Goal: Transaction & Acquisition: Purchase product/service

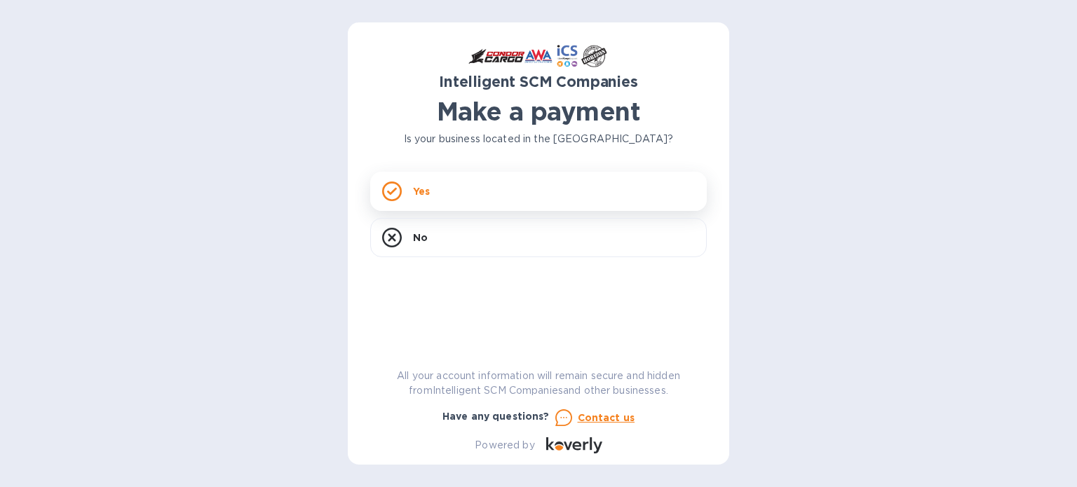
click at [471, 188] on div "Yes" at bounding box center [538, 191] width 337 height 39
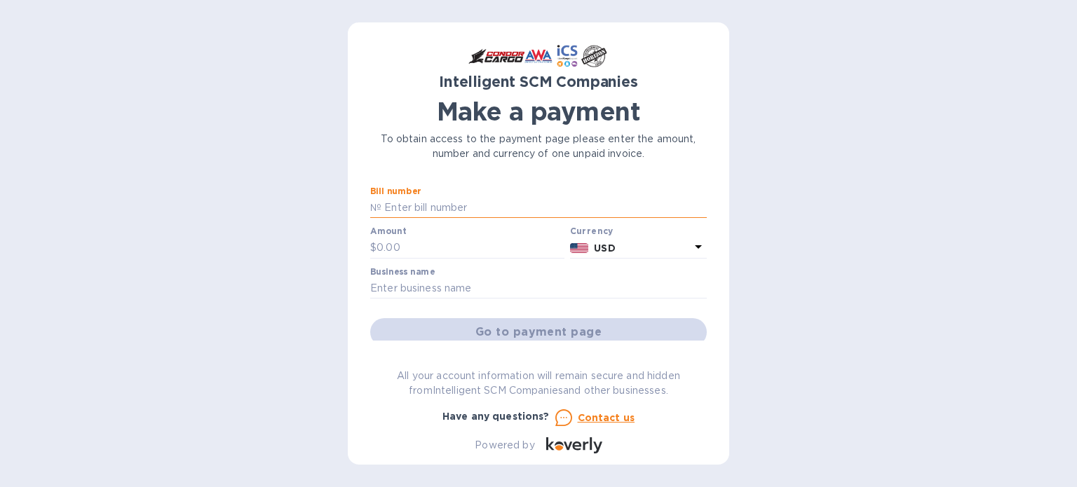
click at [437, 210] on input "text" at bounding box center [543, 208] width 325 height 21
paste input "S00517083"
type input "S00517083"
click at [420, 245] on input "text" at bounding box center [470, 248] width 188 height 21
type input "662.96"
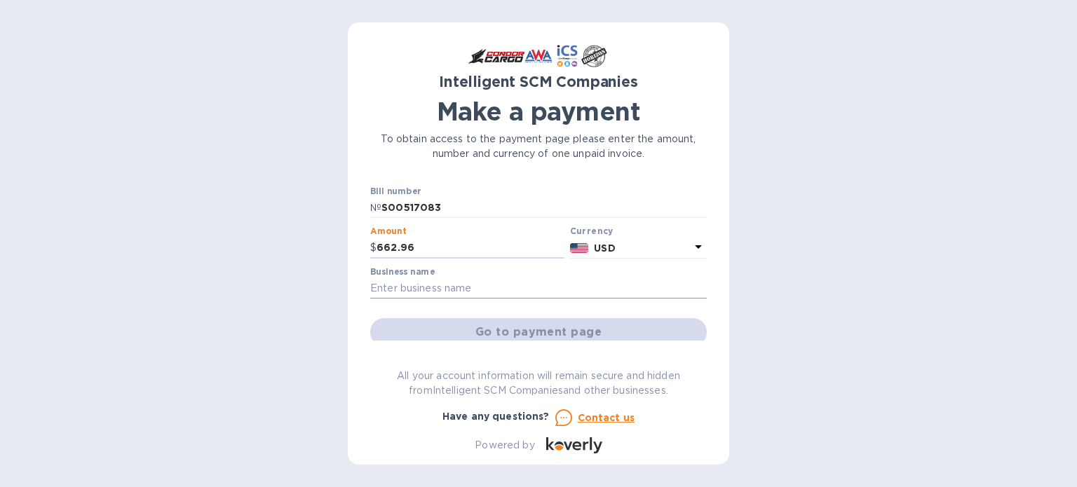
click at [423, 285] on input "text" at bounding box center [538, 288] width 337 height 21
type input "SMT Resource Equipment"
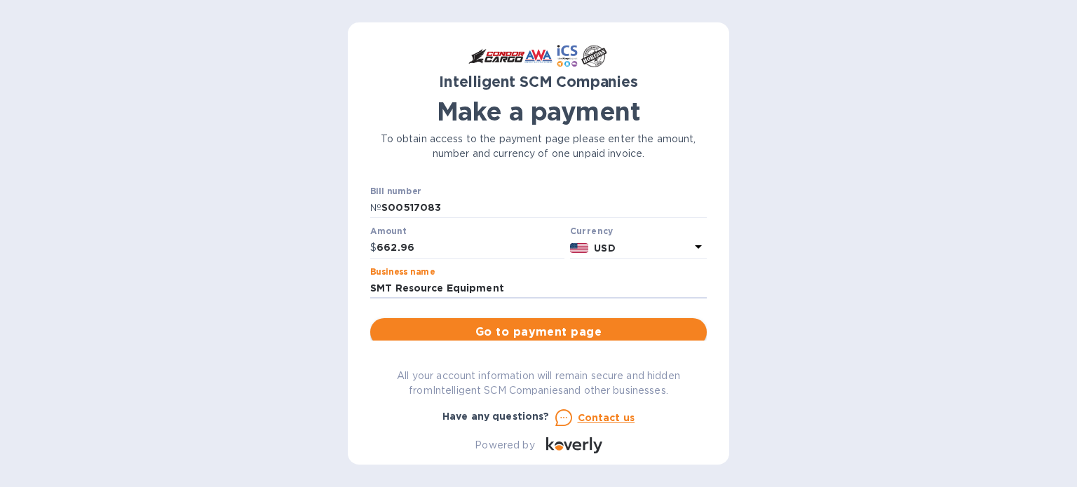
click at [551, 332] on span "Go to payment page" at bounding box center [538, 332] width 314 height 17
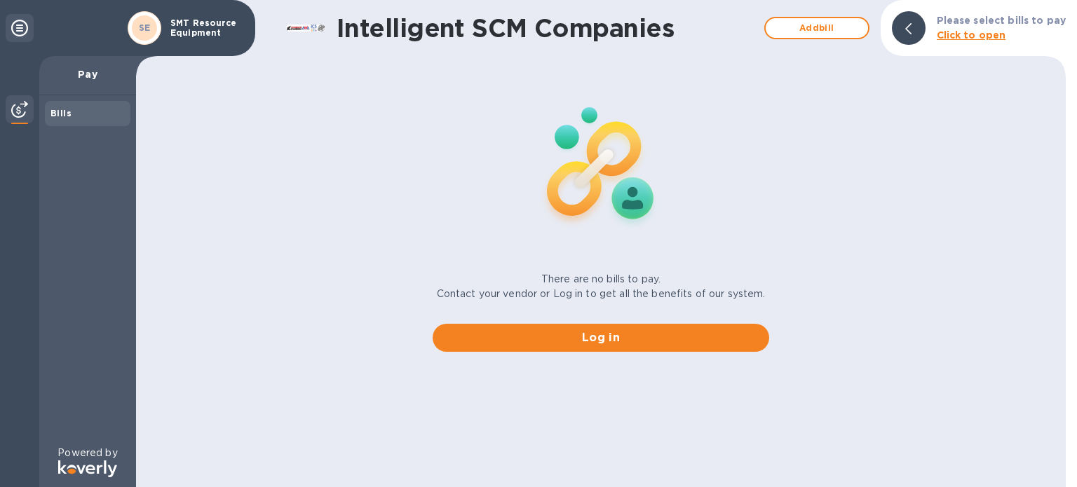
click at [705, 222] on body "SE SMT Resource Equipment Pay Bills Powered by Intelligent SCM Companies Add bi…" at bounding box center [538, 243] width 1077 height 487
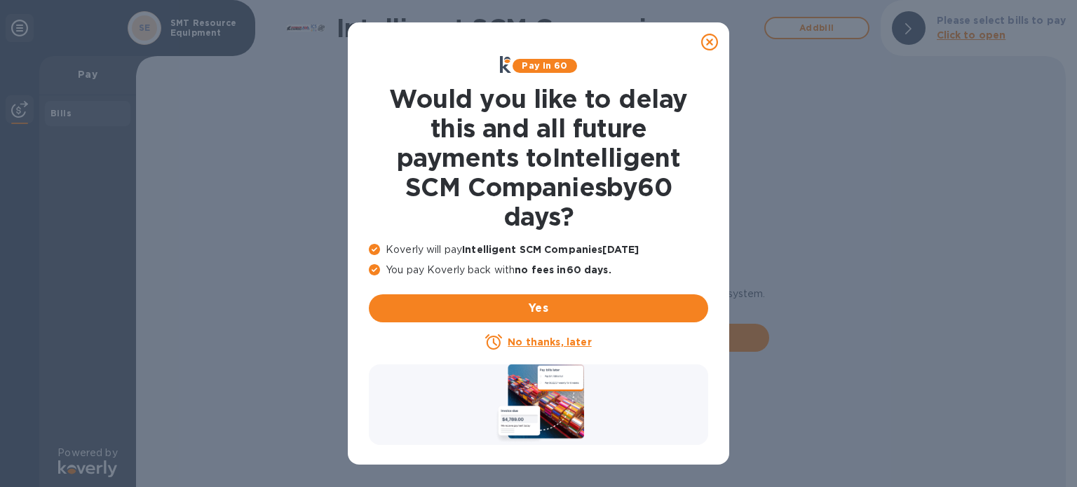
click at [705, 222] on h1 "Would you like to delay this and all future payments to Intelligent SCM Compani…" at bounding box center [538, 157] width 339 height 147
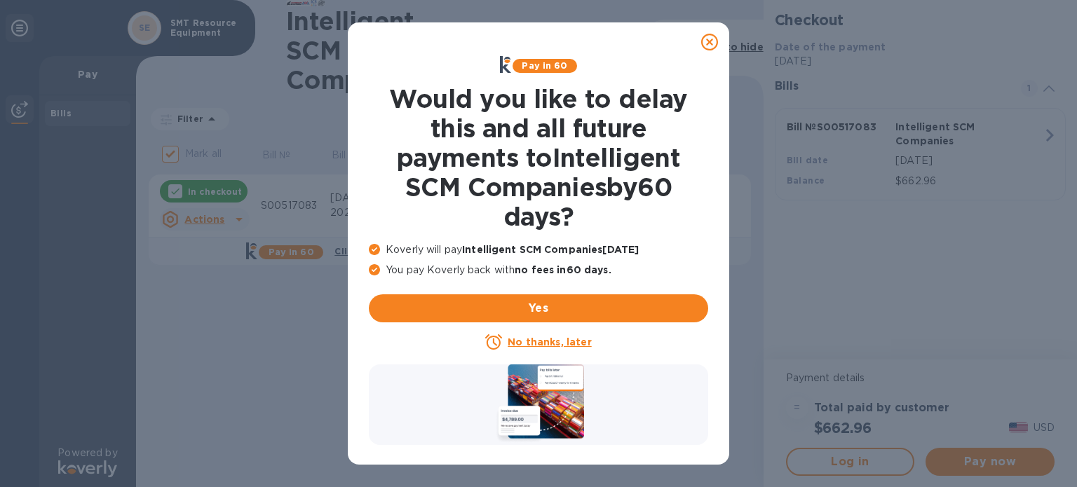
click at [711, 41] on icon at bounding box center [709, 42] width 17 height 17
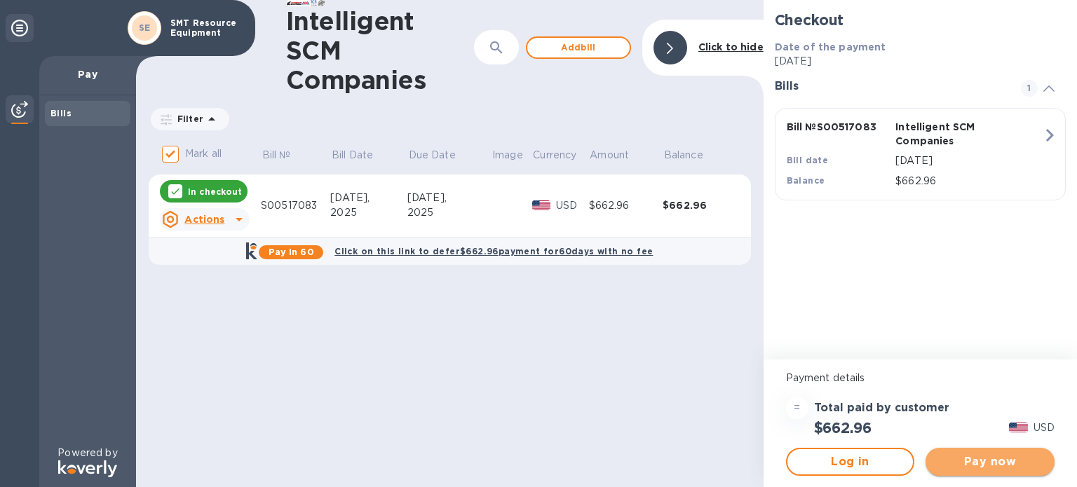
click at [995, 463] on span "Pay now" at bounding box center [990, 462] width 107 height 17
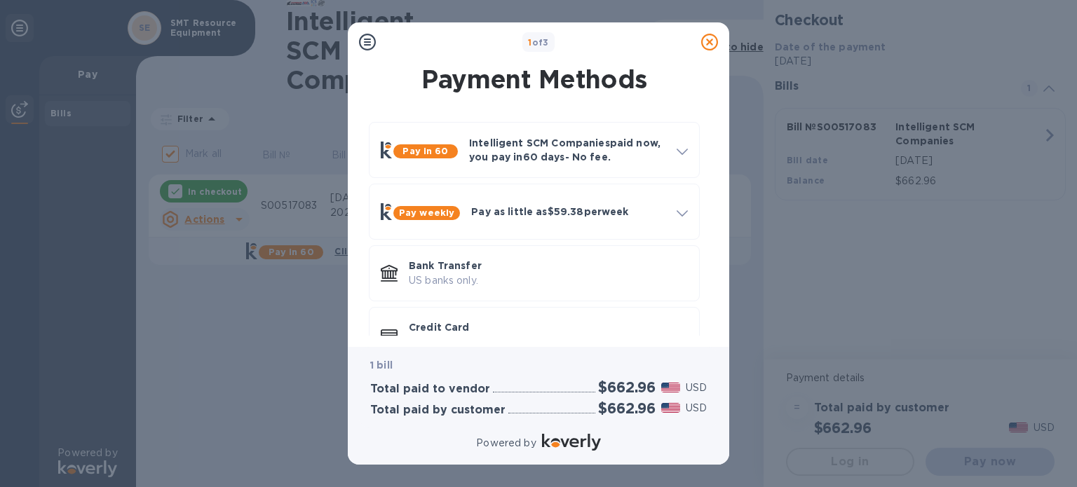
scroll to position [38, 0]
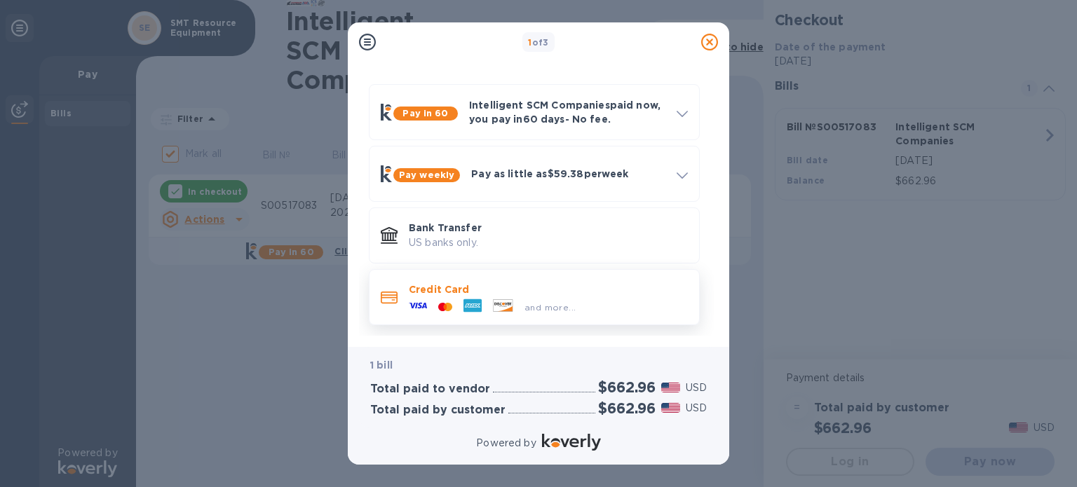
click at [395, 291] on span at bounding box center [389, 298] width 17 height 14
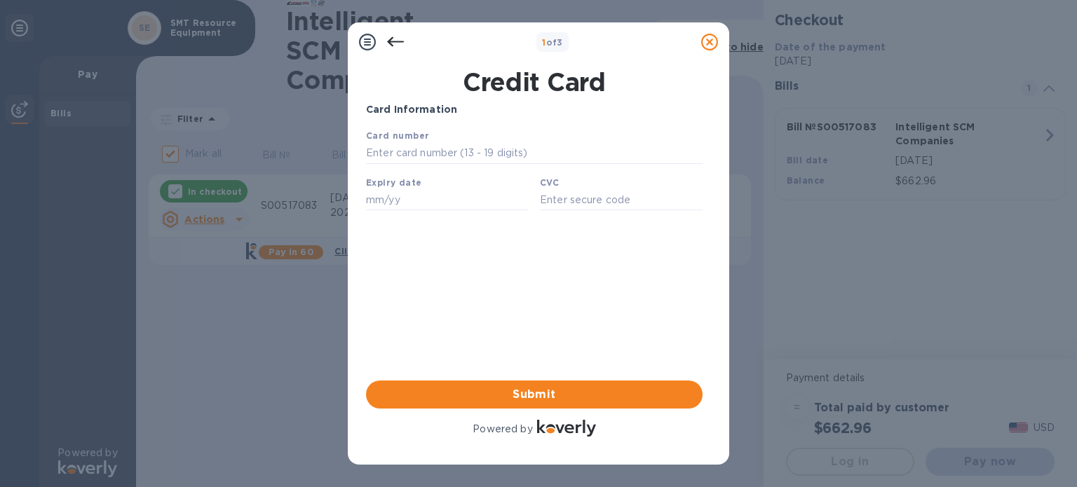
scroll to position [0, 0]
click at [423, 156] on input "text" at bounding box center [534, 153] width 337 height 21
type input "[CREDIT_CARD_NUMBER]"
type input "09/29"
type input "5733"
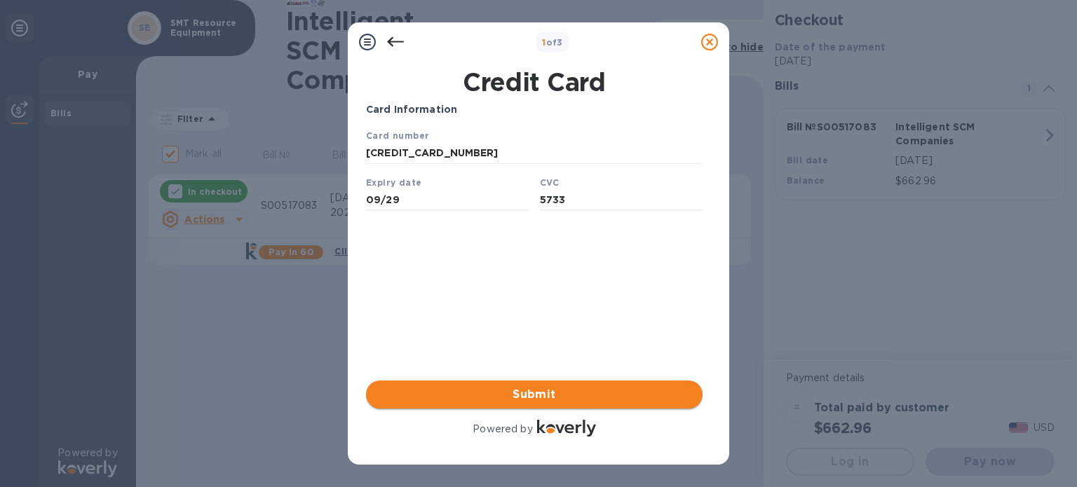
click at [530, 394] on span "Submit" at bounding box center [534, 394] width 314 height 17
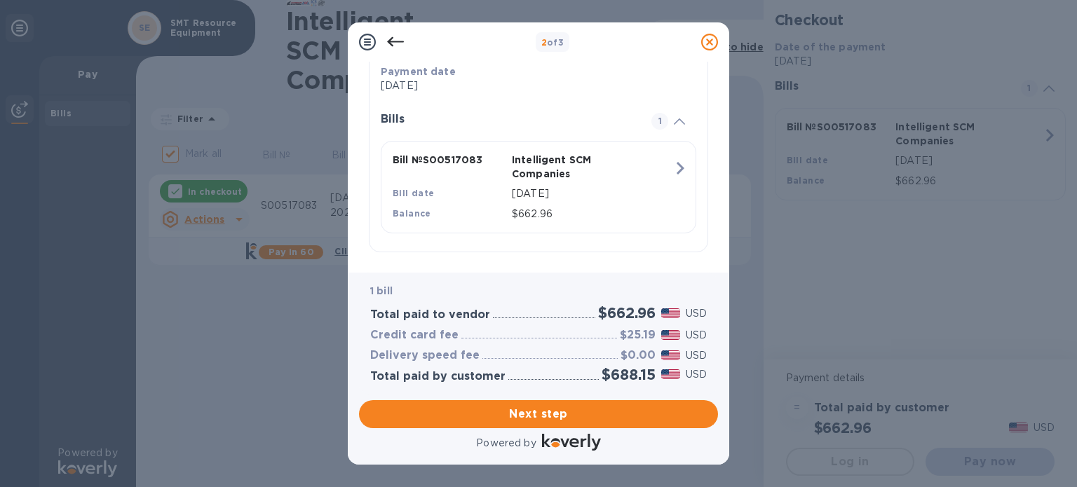
scroll to position [279, 0]
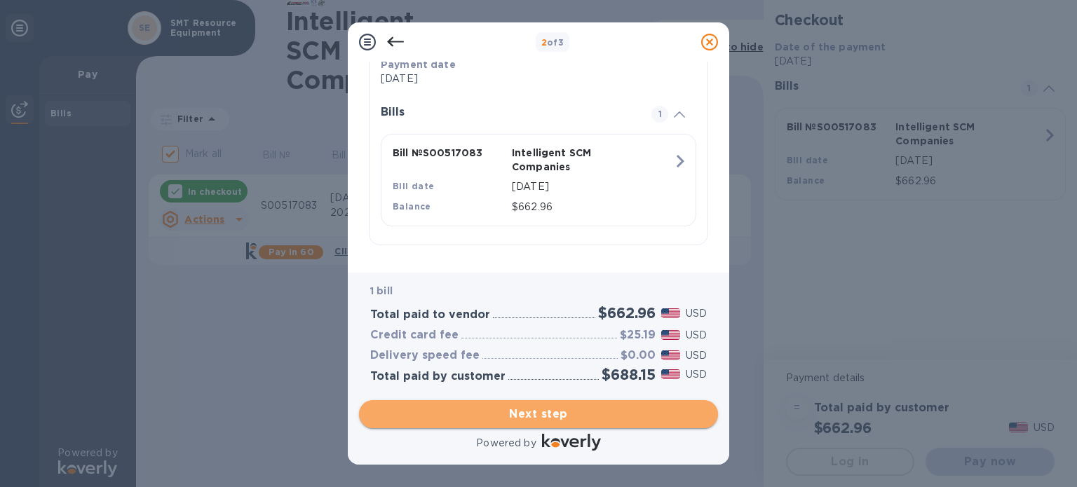
click at [549, 412] on span "Next step" at bounding box center [538, 414] width 337 height 17
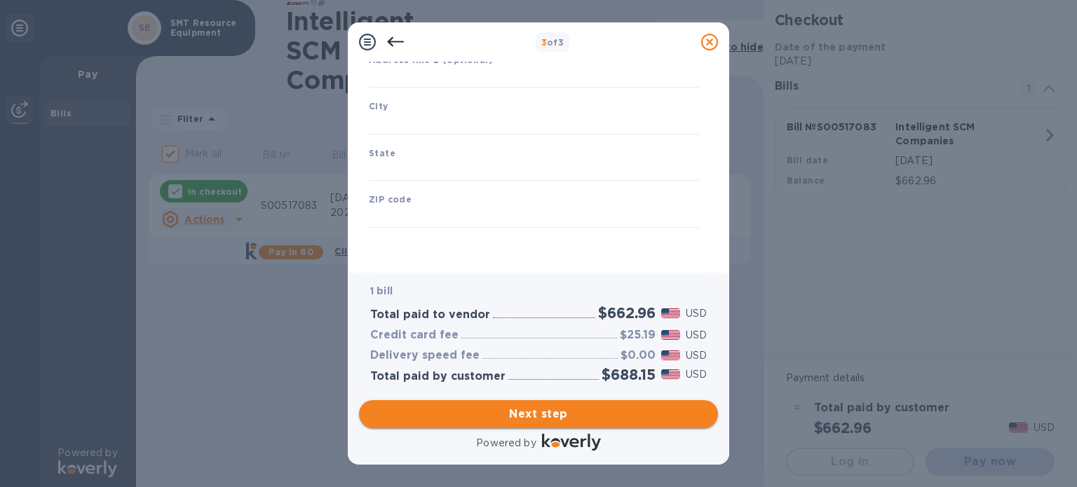
scroll to position [200, 0]
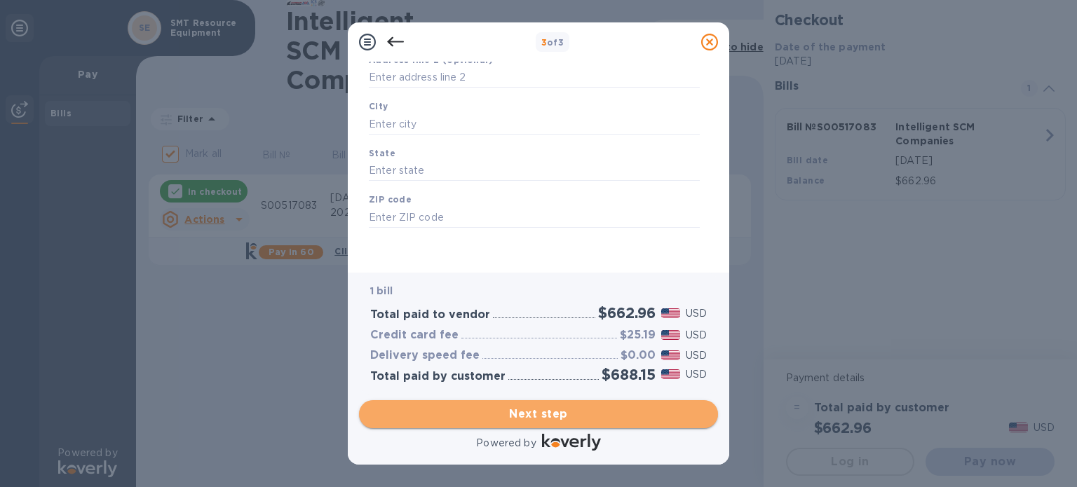
click at [533, 417] on span "Next step" at bounding box center [538, 414] width 337 height 17
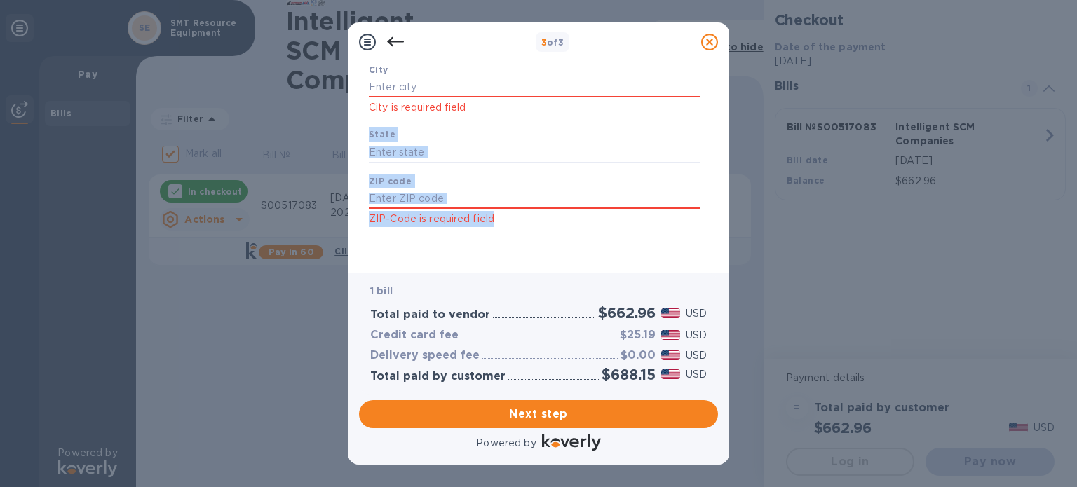
drag, startPoint x: 712, startPoint y: 196, endPoint x: 723, endPoint y: 87, distance: 109.3
click at [723, 87] on div "Business Information Legal business name Please provide the legal name that app…" at bounding box center [538, 167] width 381 height 211
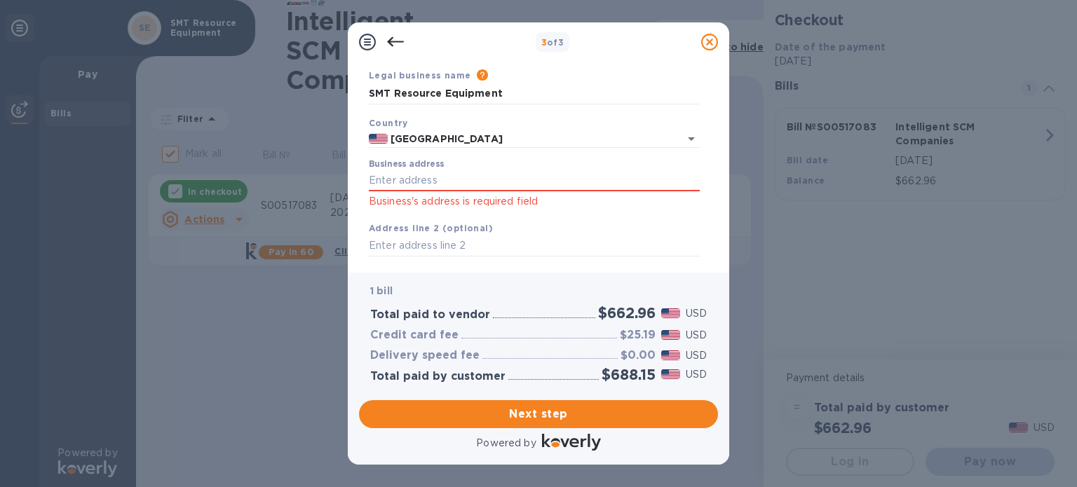
scroll to position [66, 0]
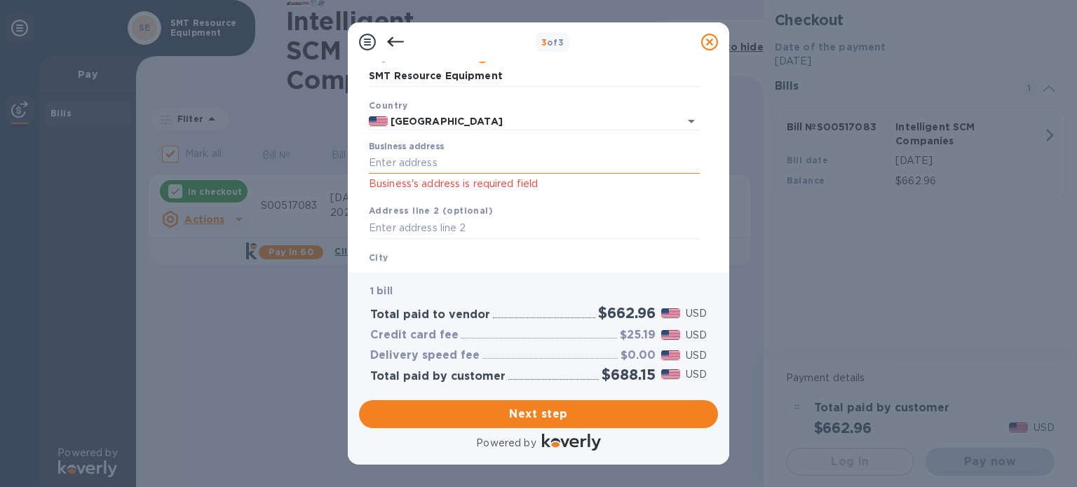
click at [383, 157] on input "Business address" at bounding box center [534, 163] width 331 height 21
type input "[STREET_ADDRESS]"
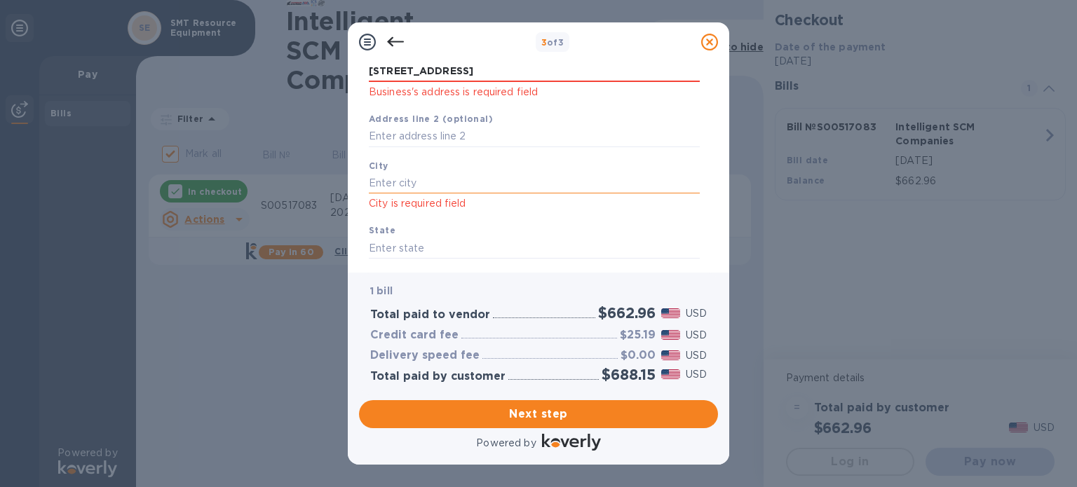
scroll to position [160, 0]
click at [402, 187] on input "text" at bounding box center [534, 180] width 331 height 21
type input "Clearwater"
click at [404, 244] on input "text" at bounding box center [534, 246] width 331 height 21
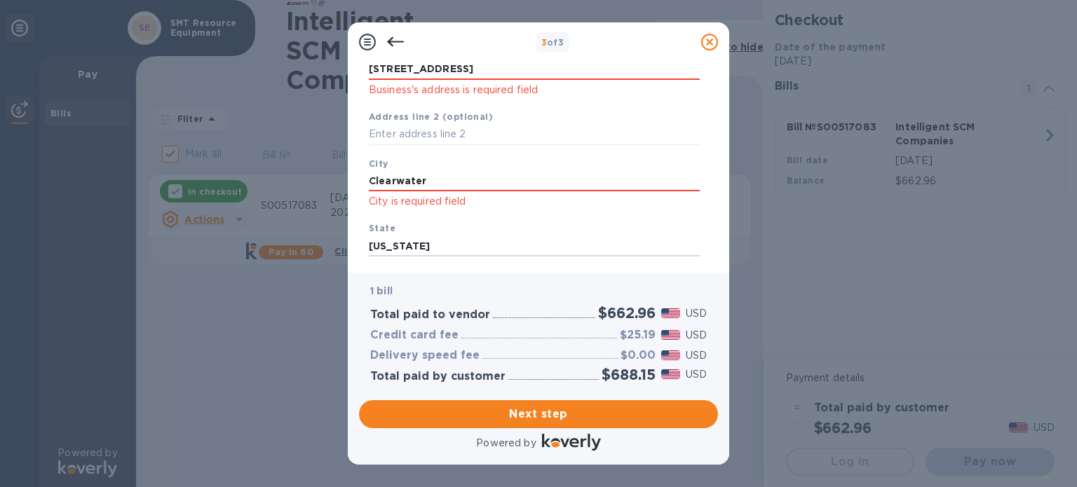
type input "[US_STATE]"
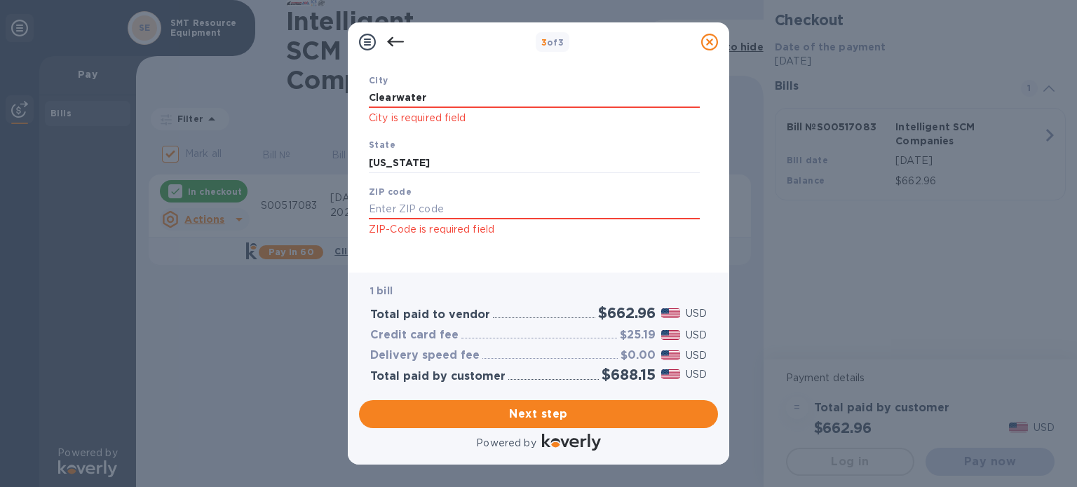
scroll to position [255, 0]
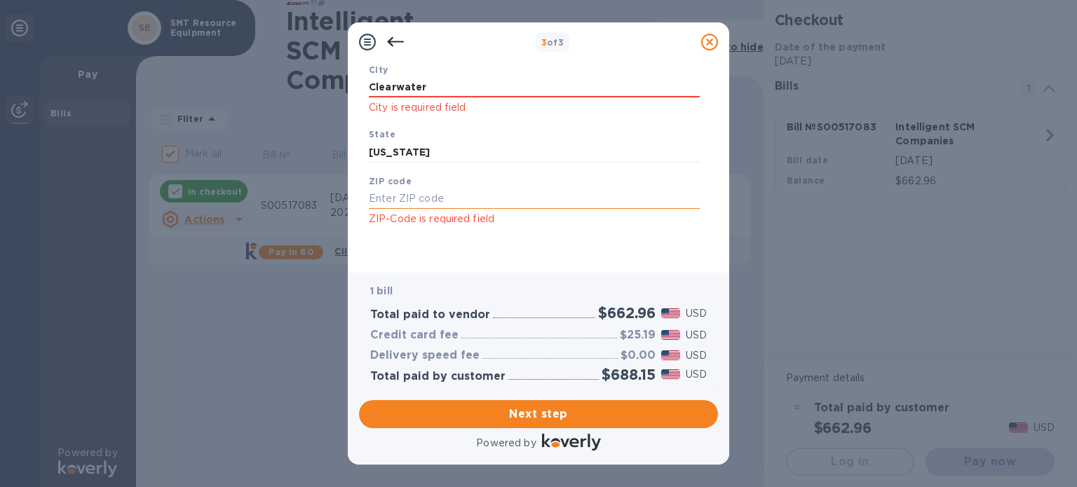
click at [417, 200] on input "text" at bounding box center [534, 199] width 331 height 21
type input "33764"
click at [532, 416] on span "Next step" at bounding box center [538, 414] width 337 height 17
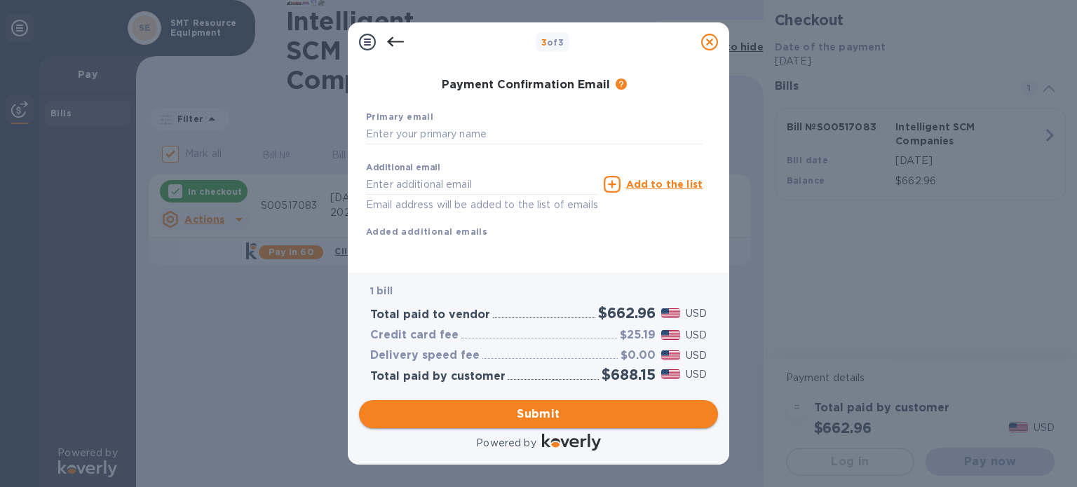
scroll to position [233, 0]
click at [423, 124] on input "text" at bounding box center [534, 134] width 337 height 21
click at [441, 124] on input "[PERSON_NAME][EMAIL_ADDRESS][DOMAIN_NAME]" at bounding box center [534, 134] width 337 height 21
type input "[PERSON_NAME][EMAIL_ADDRESS][DOMAIN_NAME]"
click at [524, 241] on div "First name Last name Phone number +1 Payment Confirmation Email The added email…" at bounding box center [534, 98] width 337 height 325
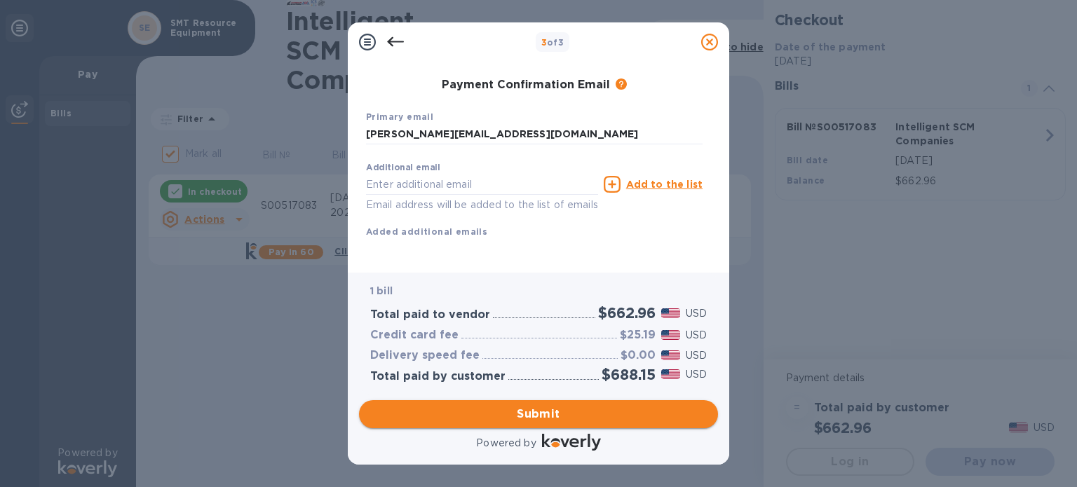
click at [539, 414] on span "Submit" at bounding box center [538, 414] width 337 height 17
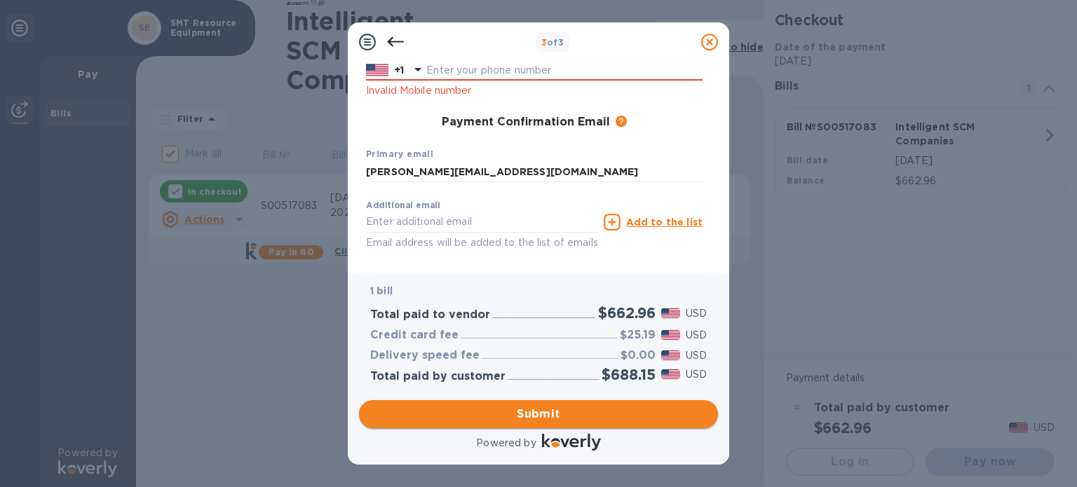
scroll to position [287, 0]
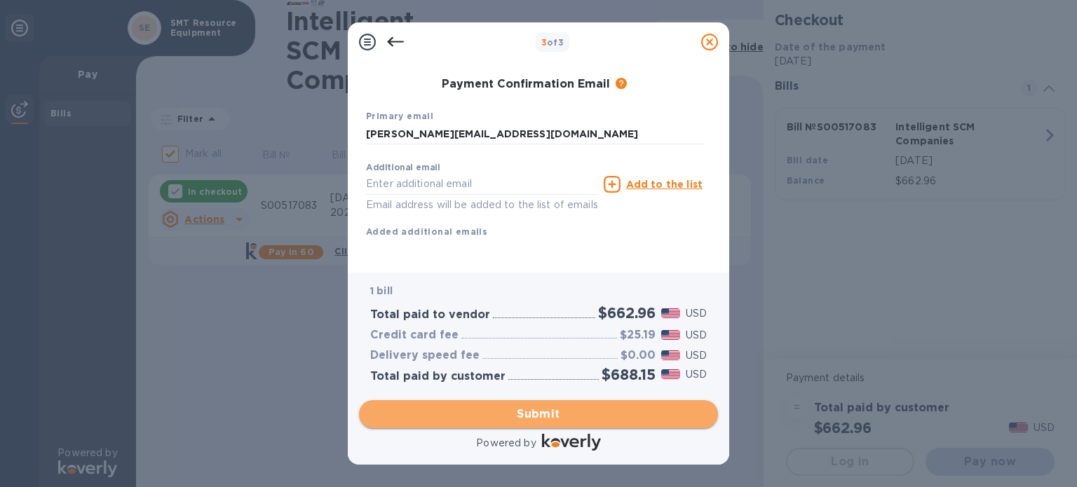
click at [544, 420] on span "Submit" at bounding box center [538, 414] width 337 height 17
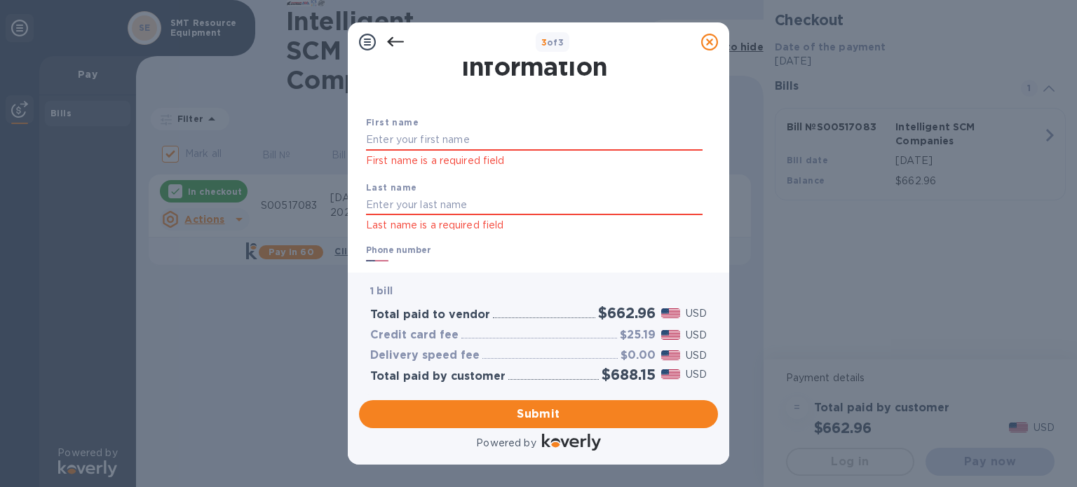
scroll to position [28, 0]
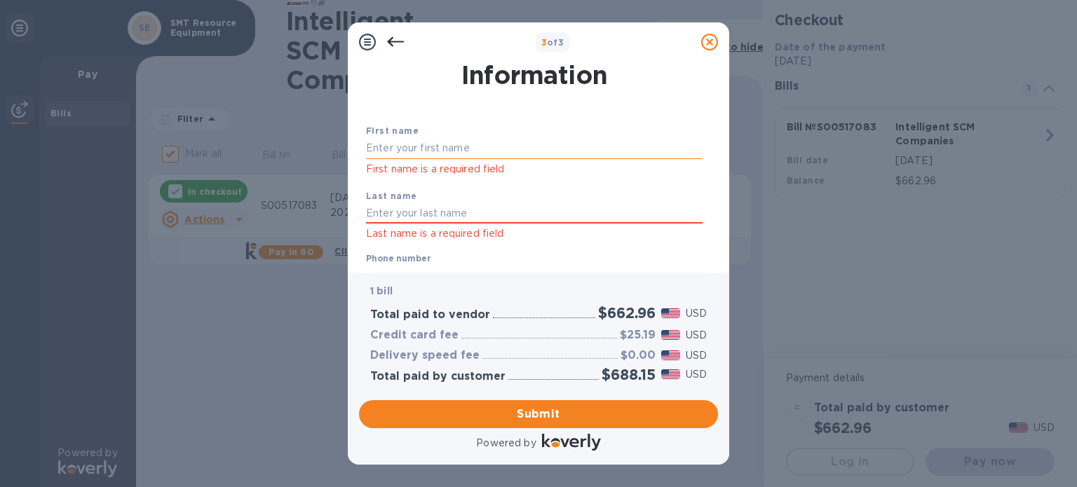
click at [442, 151] on input "text" at bounding box center [534, 148] width 337 height 21
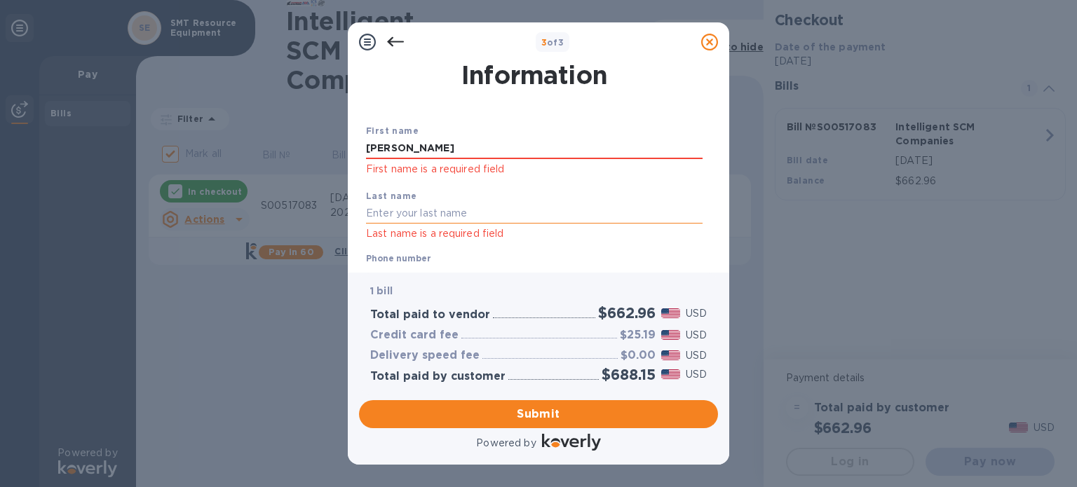
type input "[PERSON_NAME]"
click at [384, 218] on input "text" at bounding box center [534, 213] width 337 height 21
type input "b"
type input "Brown"
click at [383, 257] on label "Phone number" at bounding box center [398, 258] width 64 height 8
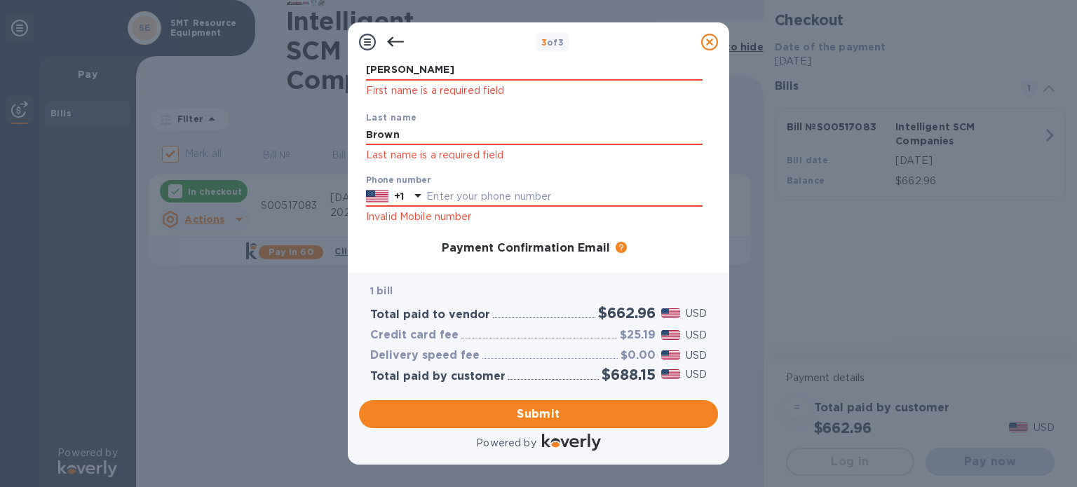
scroll to position [121, 0]
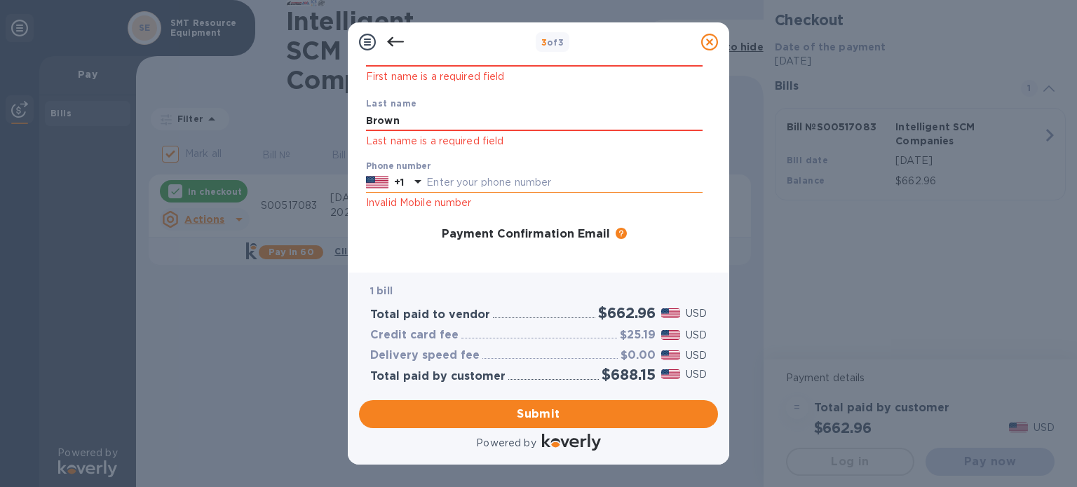
click at [455, 184] on input "text" at bounding box center [564, 182] width 276 height 21
type input "6142078359"
click at [407, 234] on div "Payment Confirmation Email The added email addresses will be used to send the p…" at bounding box center [534, 235] width 337 height 14
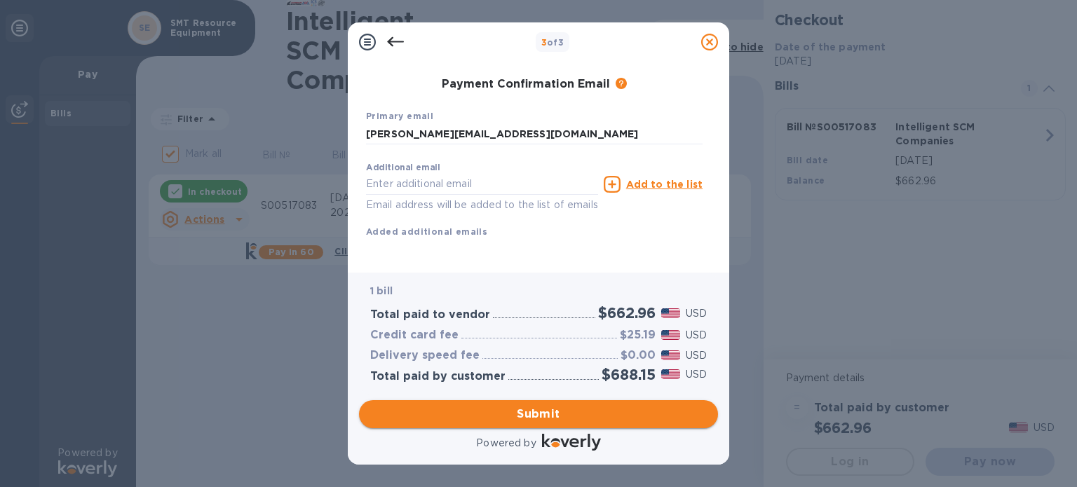
click at [533, 410] on span "Submit" at bounding box center [538, 414] width 337 height 17
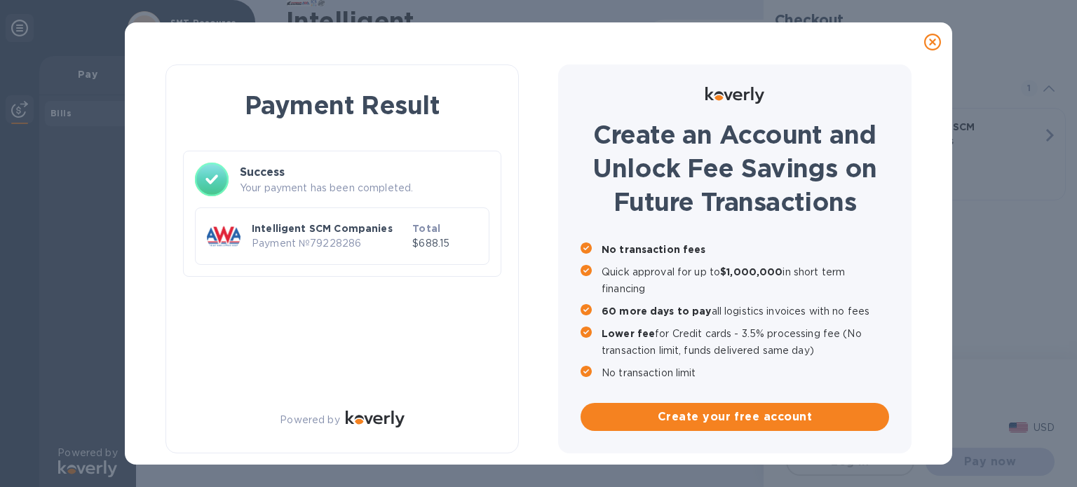
checkbox input "false"
